Goal: Task Accomplishment & Management: Complete application form

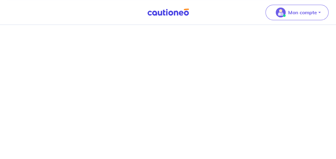
scroll to position [441, 0]
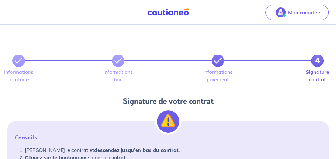
click at [216, 62] on icon at bounding box center [217, 60] width 7 height 7
click at [216, 60] on icon at bounding box center [217, 60] width 7 height 7
click at [118, 60] on icon at bounding box center [117, 60] width 7 height 7
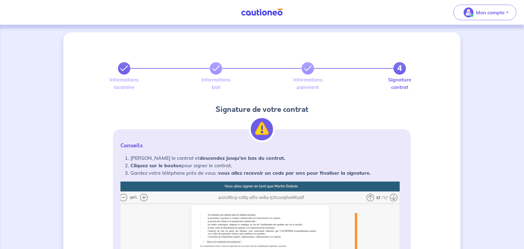
click at [119, 71] on link at bounding box center [124, 68] width 12 height 12
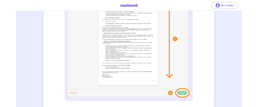
scroll to position [199, 0]
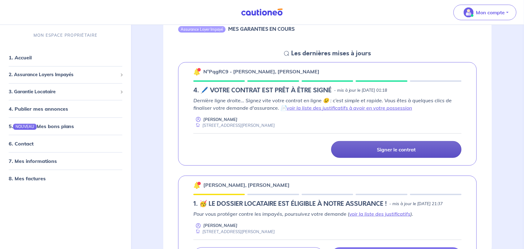
click at [354, 151] on link "Signer le contrat" at bounding box center [396, 149] width 130 height 17
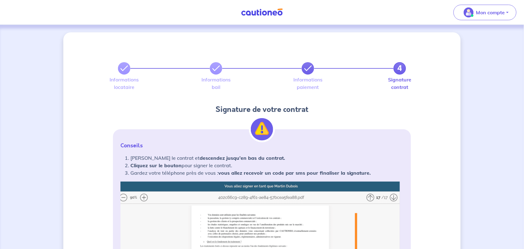
click at [311, 71] on icon at bounding box center [307, 68] width 7 height 7
click at [306, 66] on icon at bounding box center [307, 68] width 7 height 7
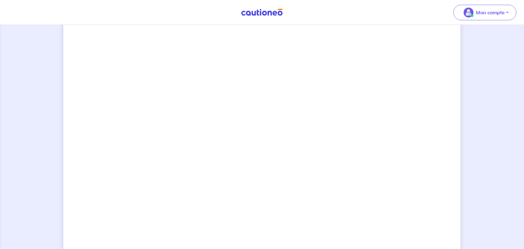
scroll to position [529, 0]
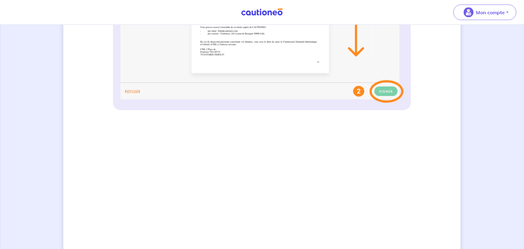
scroll to position [344, 0]
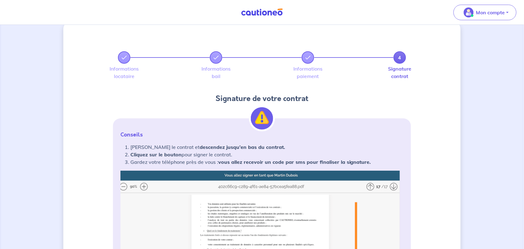
scroll to position [0, 0]
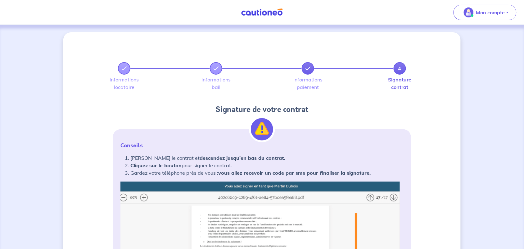
click at [303, 68] on link at bounding box center [308, 68] width 12 height 12
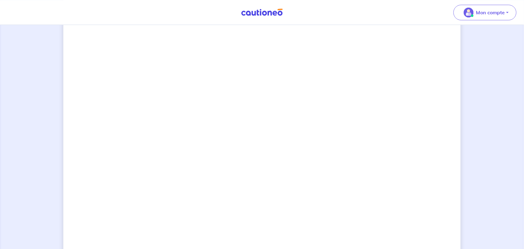
scroll to position [494, 0]
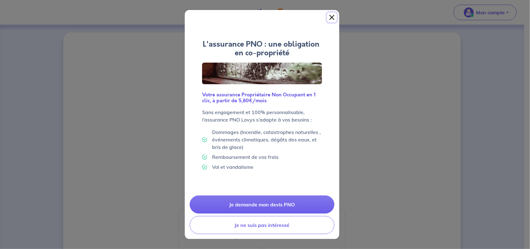
click at [334, 13] on button "Close" at bounding box center [332, 17] width 10 height 10
